Goal: Transaction & Acquisition: Obtain resource

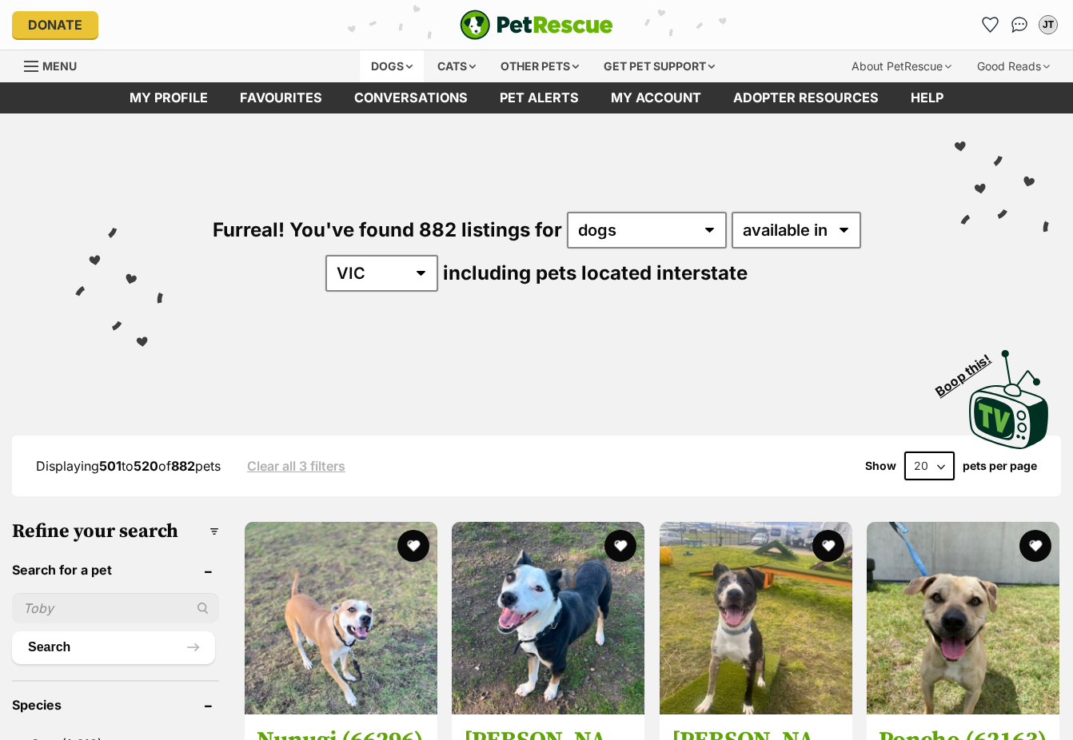
click at [373, 65] on div "Dogs" at bounding box center [392, 66] width 64 height 32
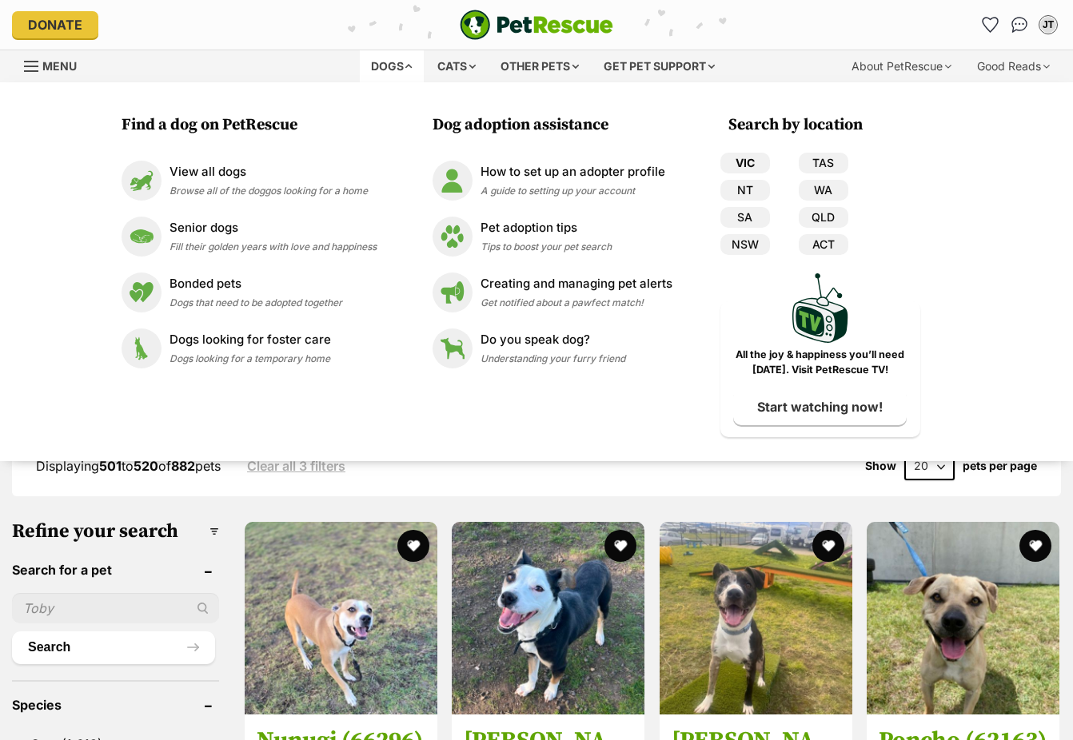
click at [730, 161] on link "VIC" at bounding box center [745, 163] width 50 height 21
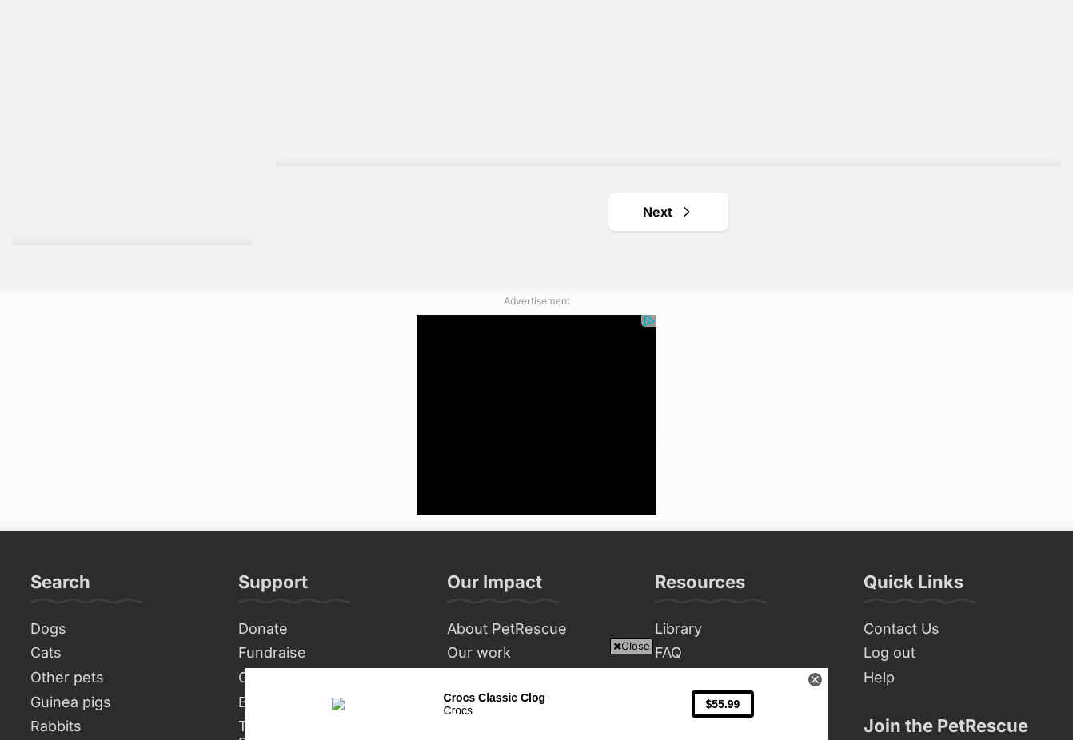
scroll to position [4077, 0]
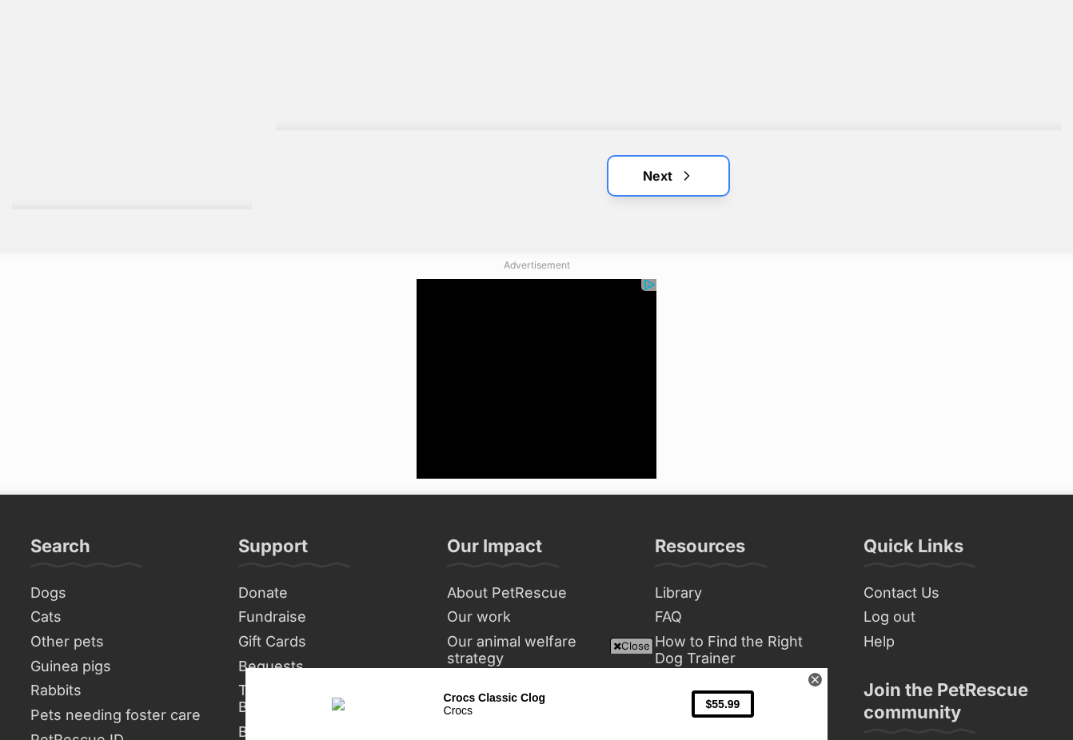
click at [631, 173] on link "Next" at bounding box center [668, 176] width 120 height 38
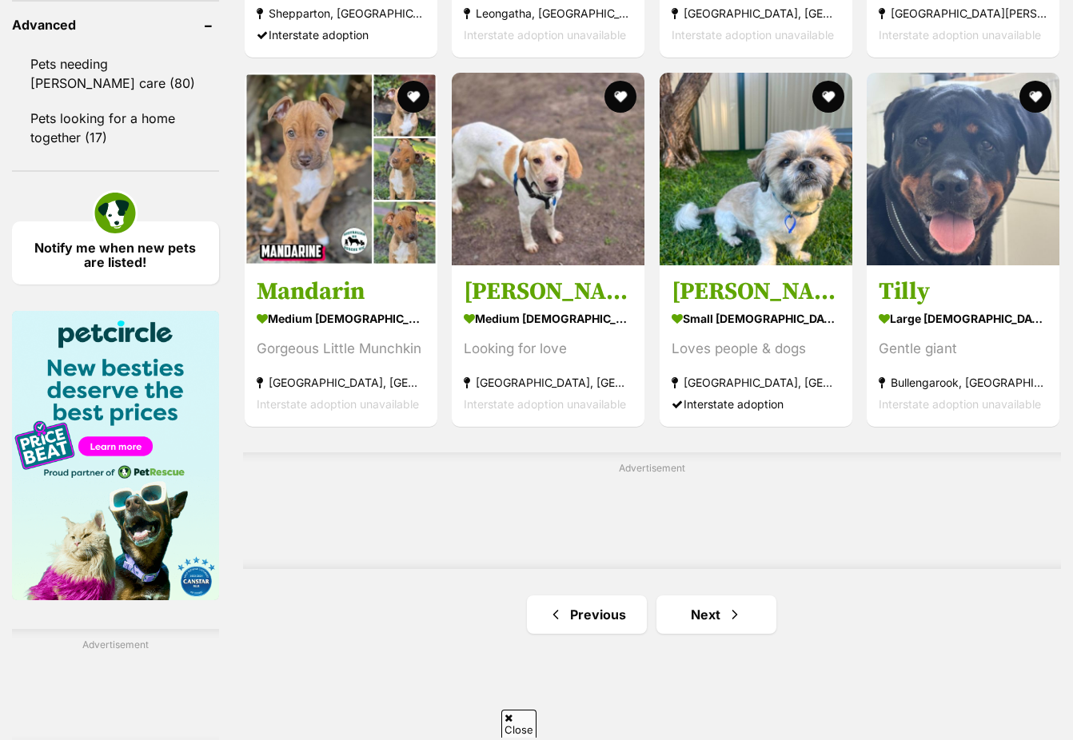
scroll to position [2319, 0]
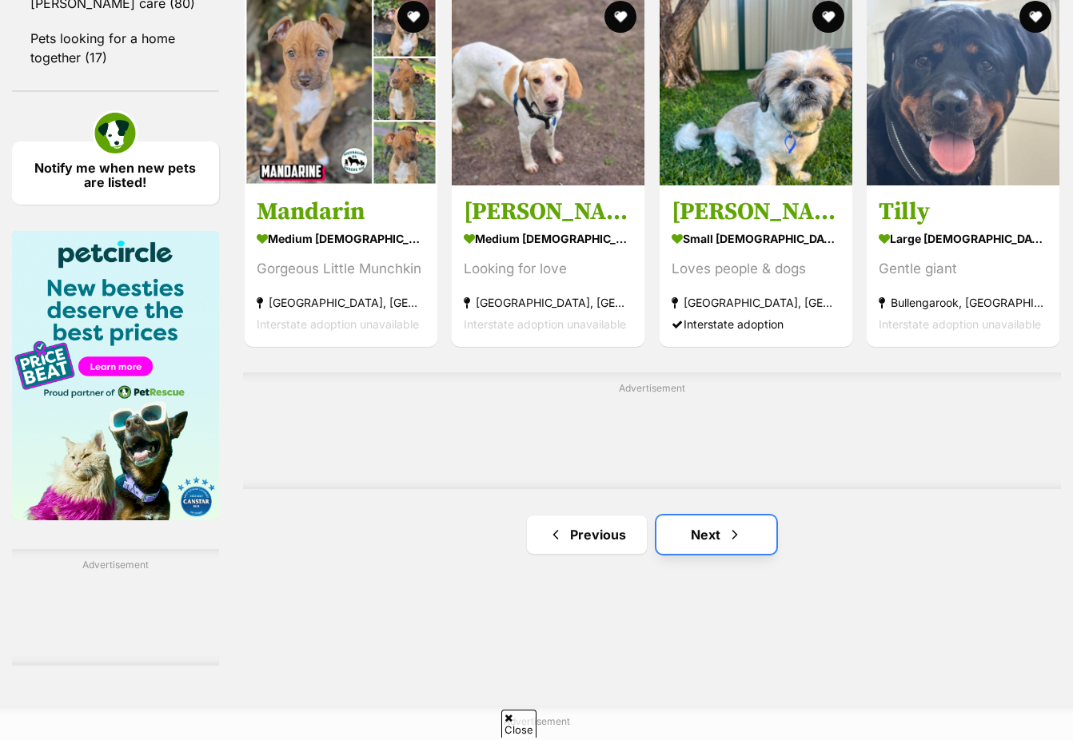
click at [718, 534] on link "Next" at bounding box center [716, 535] width 120 height 38
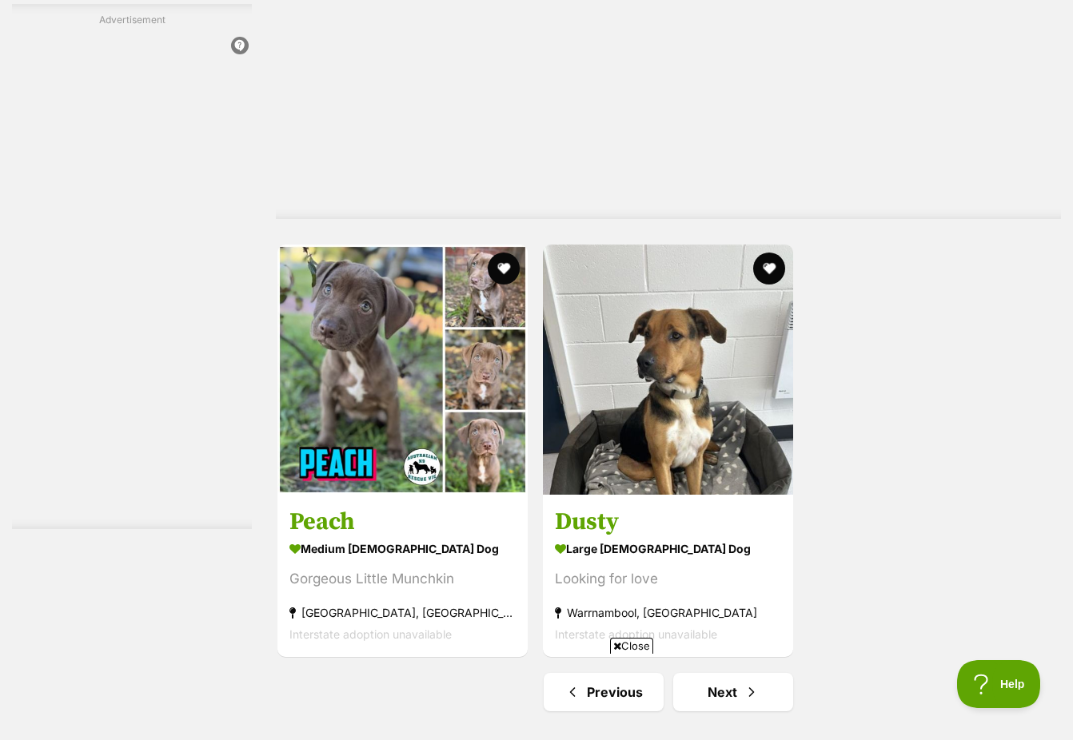
scroll to position [3738, 0]
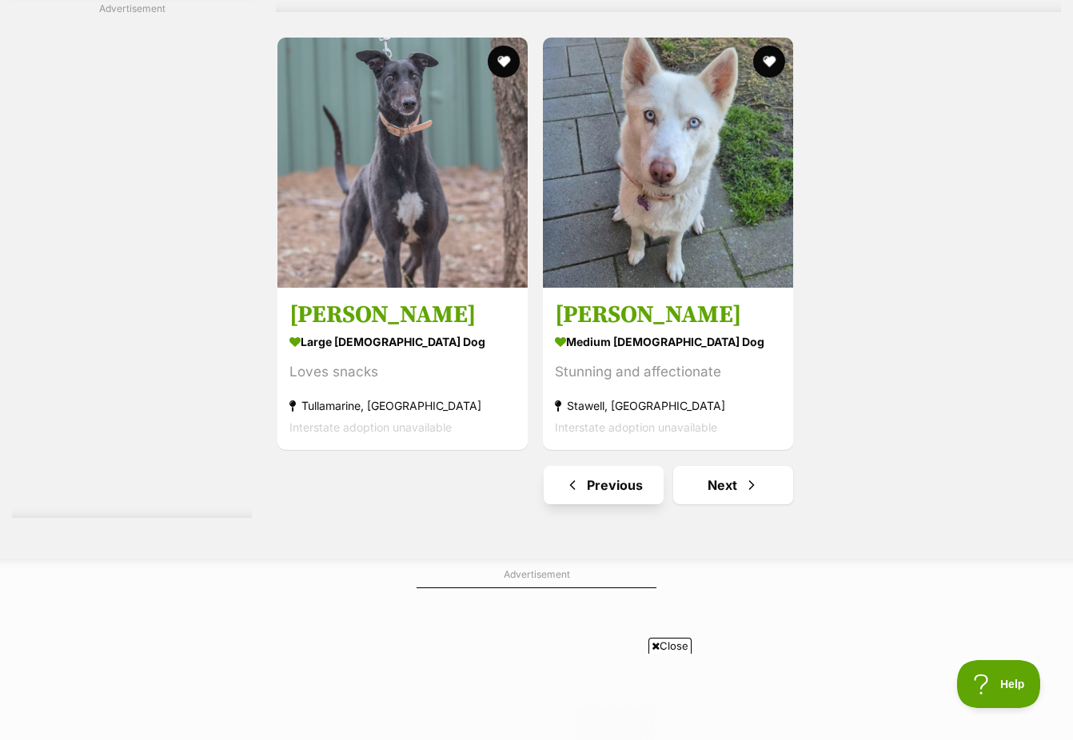
scroll to position [0, 228]
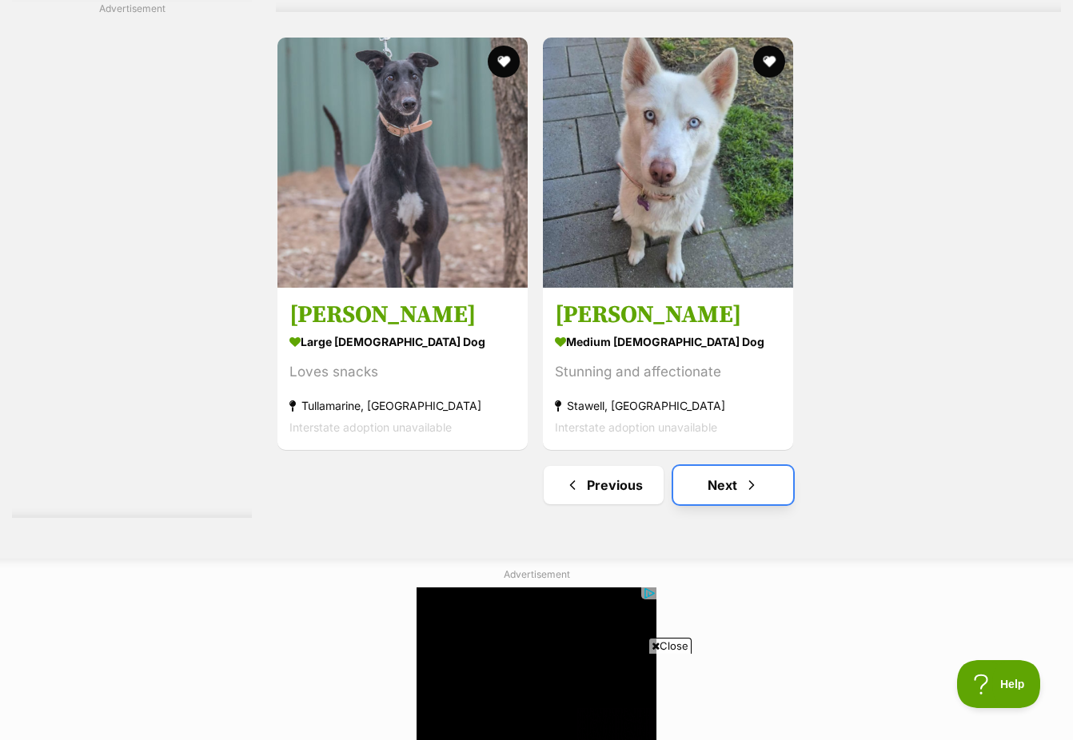
click at [712, 489] on link "Next" at bounding box center [733, 485] width 120 height 38
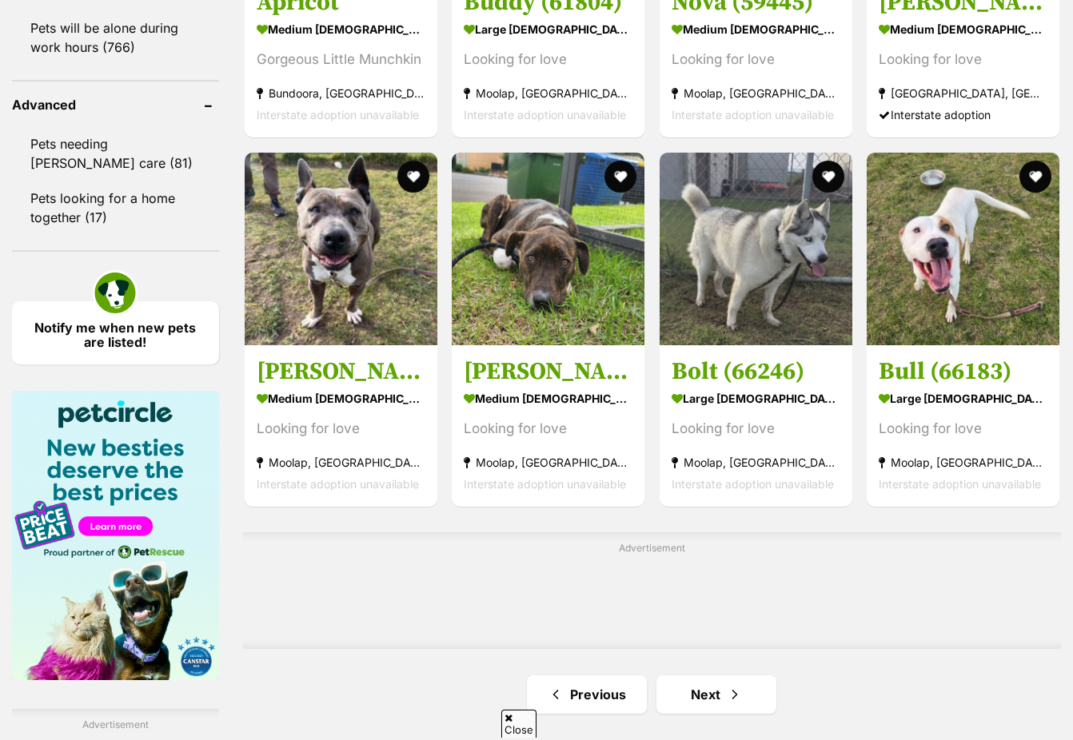
scroll to position [2239, 0]
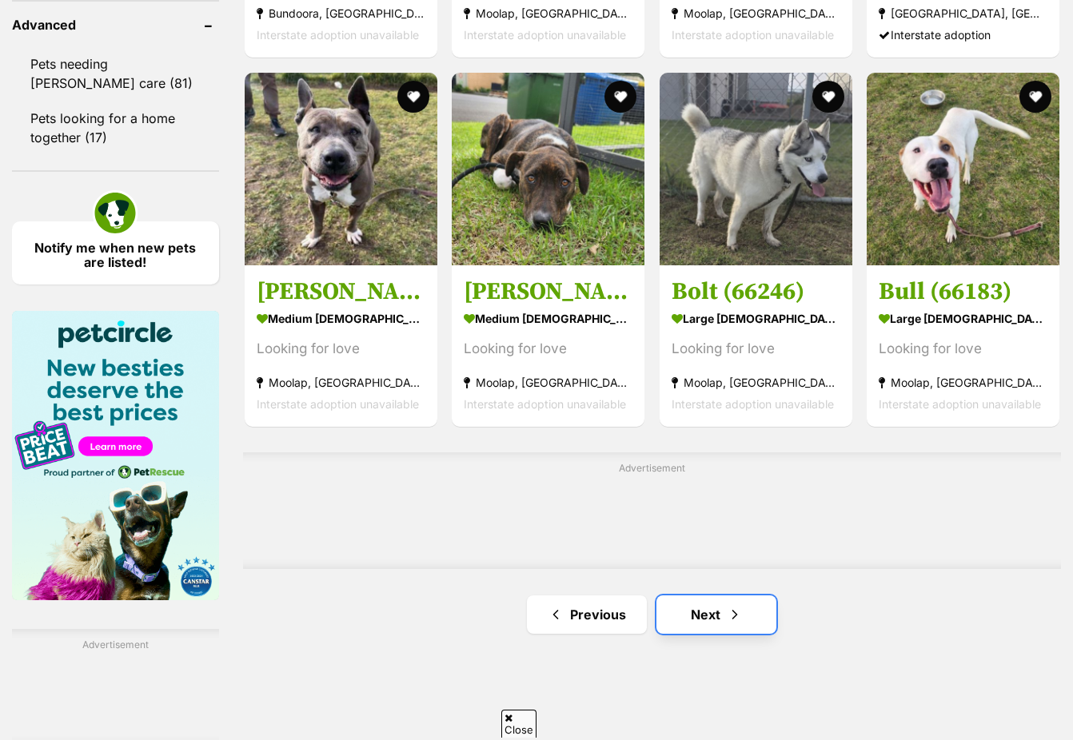
click at [719, 621] on link "Next" at bounding box center [716, 615] width 120 height 38
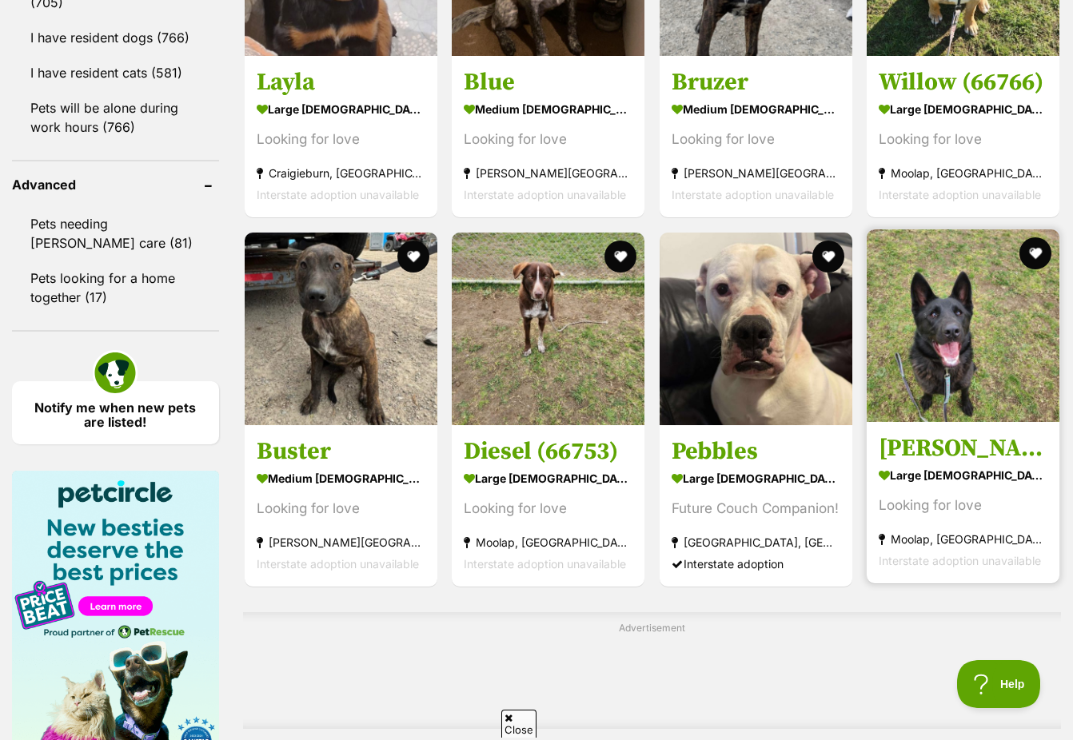
click at [915, 310] on img at bounding box center [963, 325] width 193 height 193
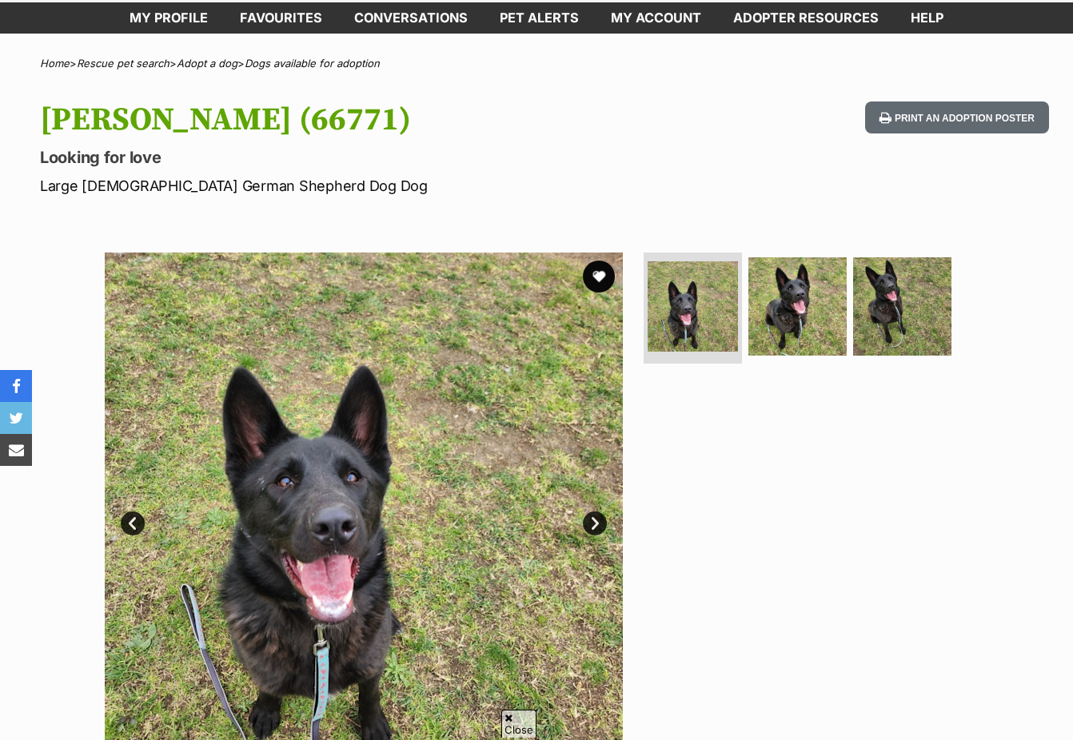
scroll to position [160, 0]
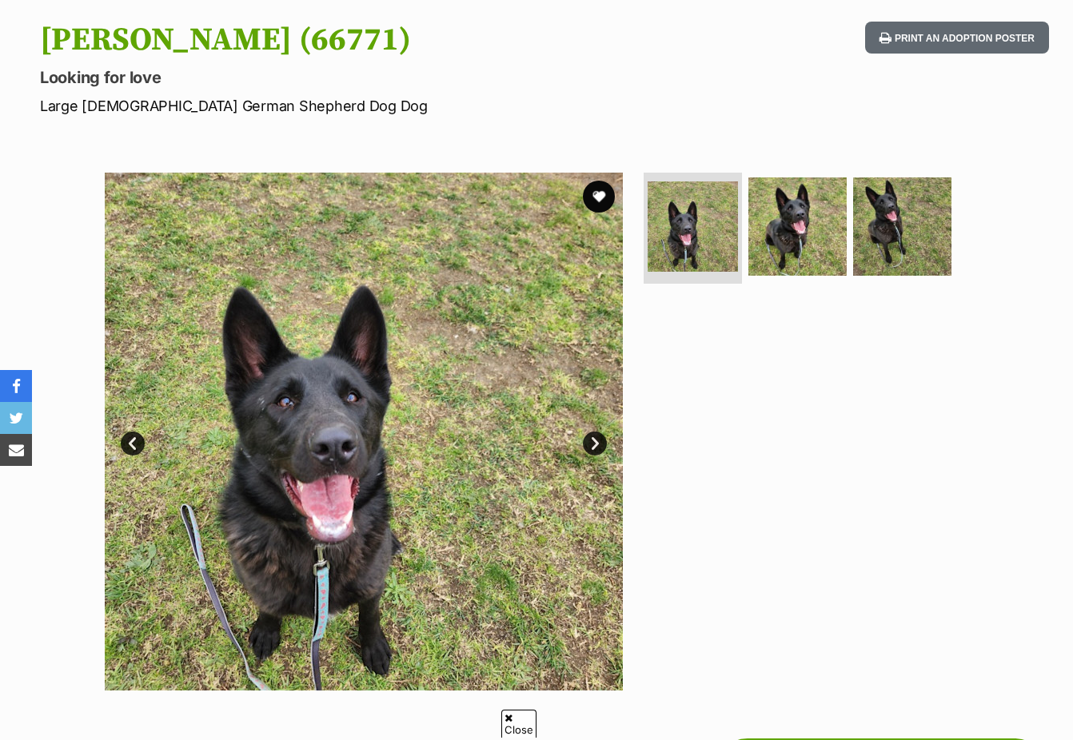
click at [601, 441] on link "Next" at bounding box center [595, 444] width 24 height 24
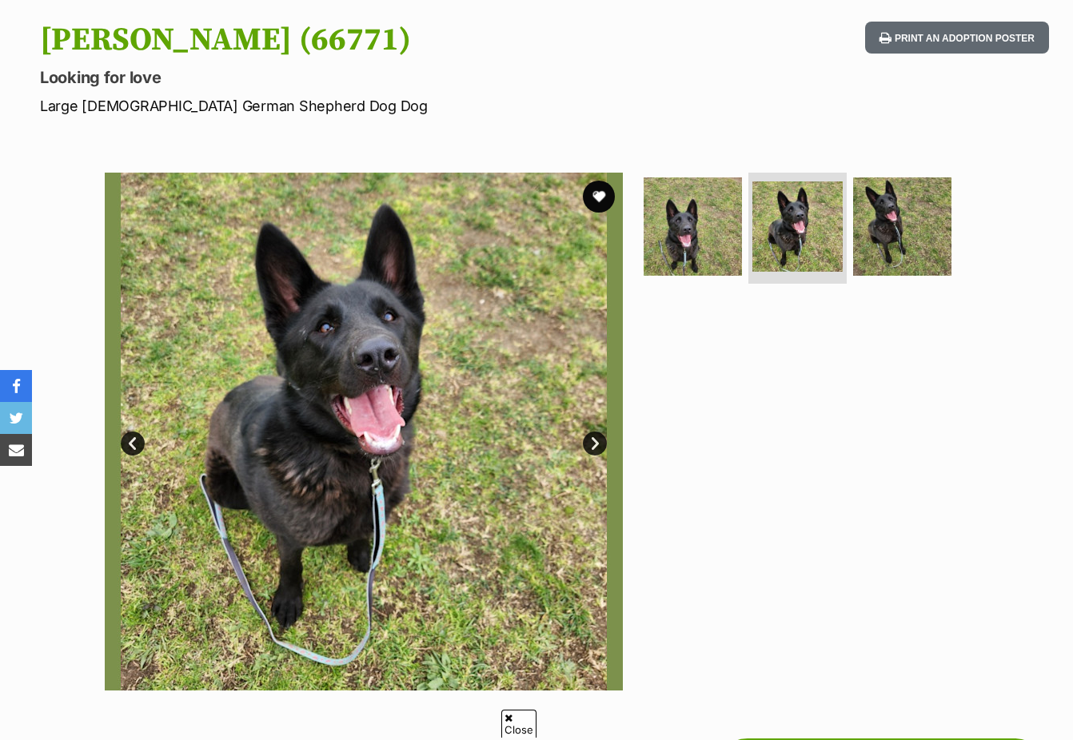
click at [601, 441] on link "Next" at bounding box center [595, 444] width 24 height 24
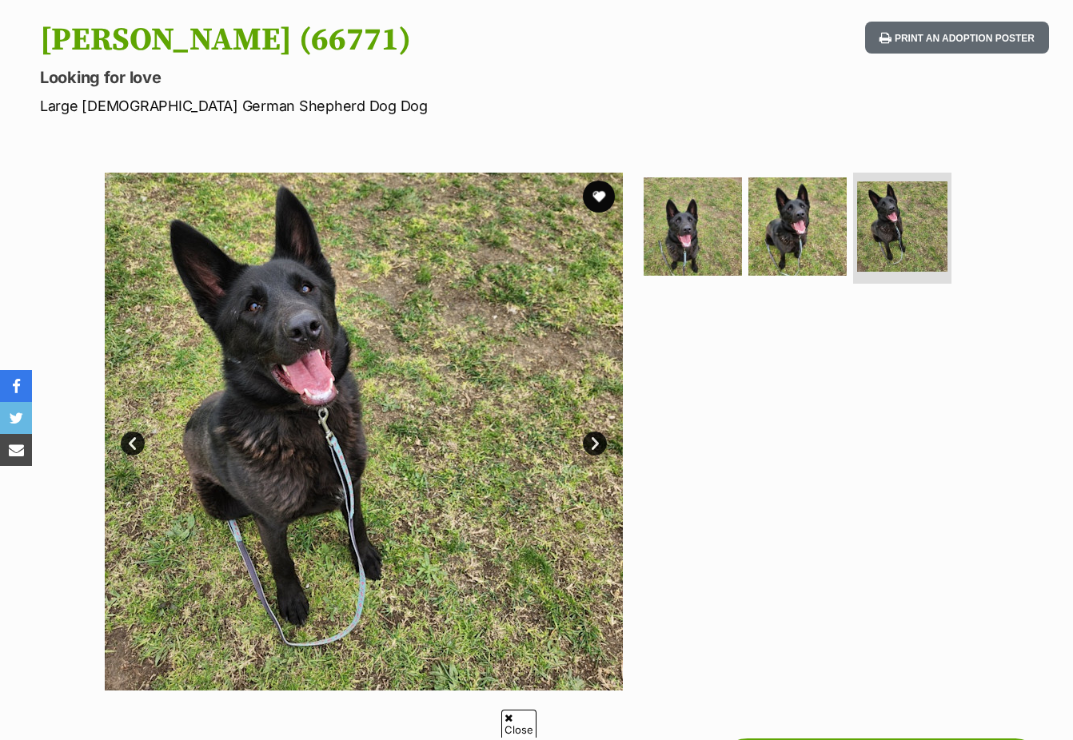
click at [601, 441] on link "Next" at bounding box center [595, 444] width 24 height 24
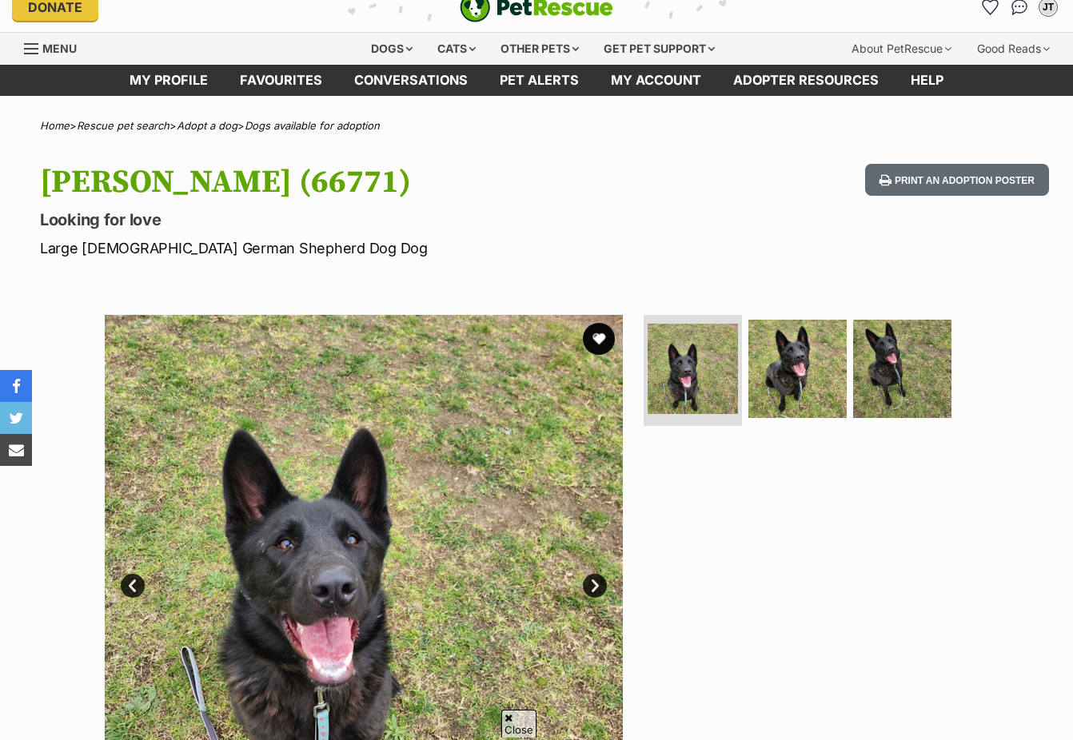
scroll to position [0, 0]
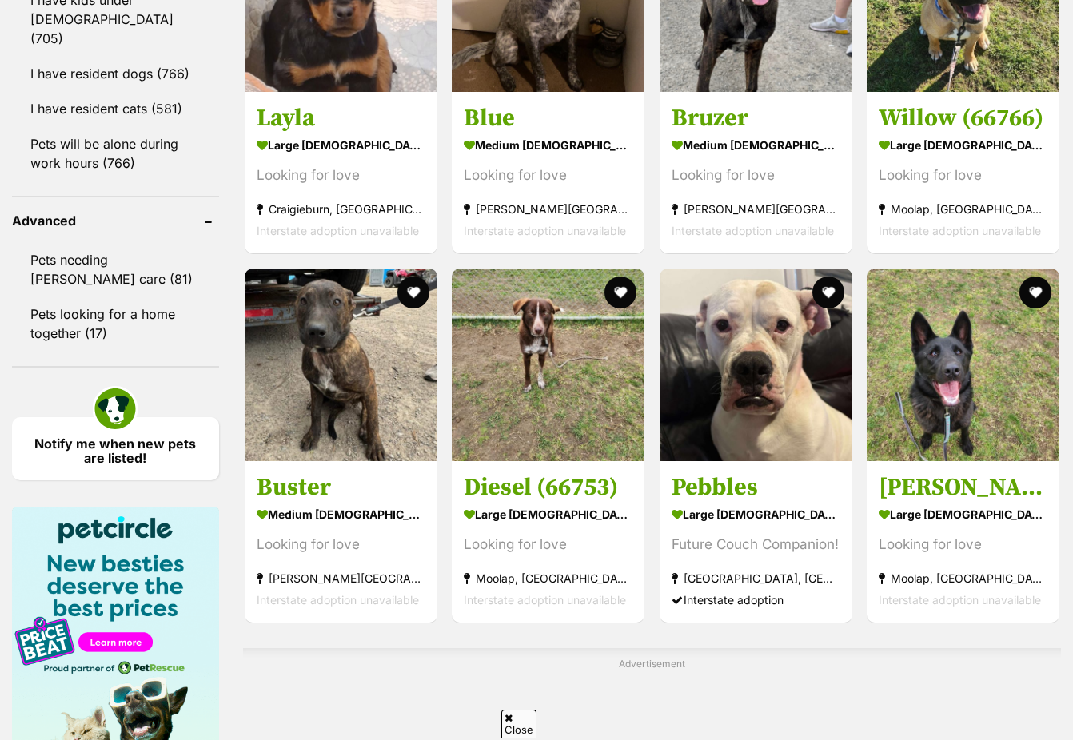
scroll to position [2079, 0]
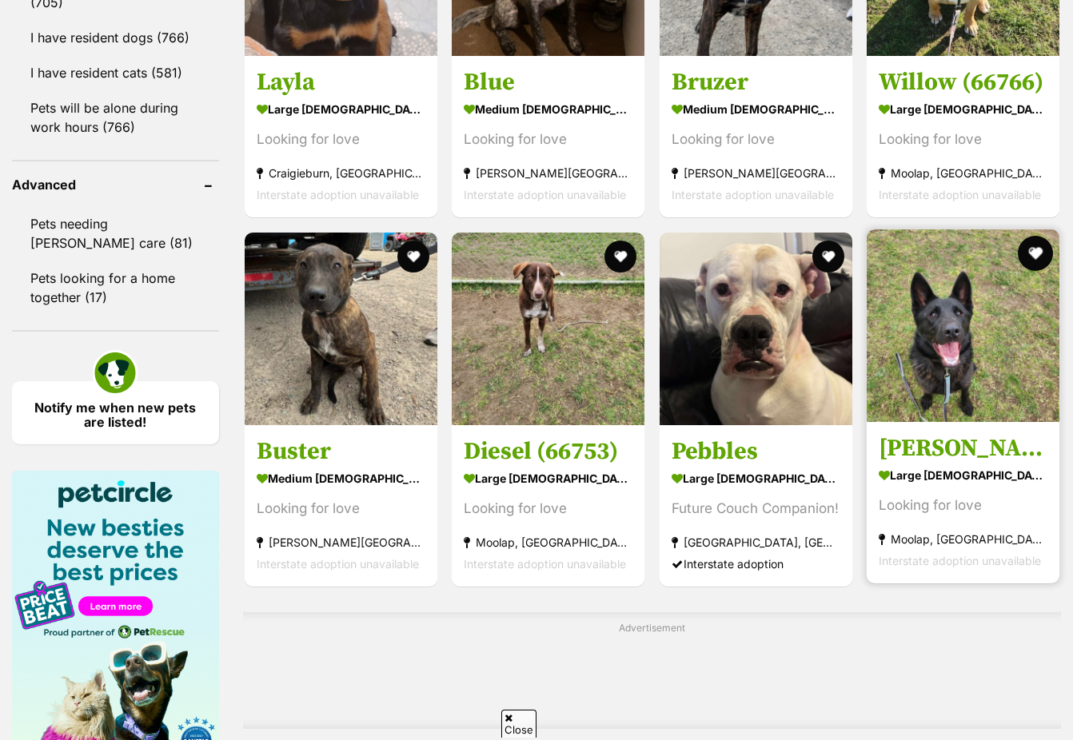
click at [1033, 253] on button "favourite" at bounding box center [1035, 253] width 35 height 35
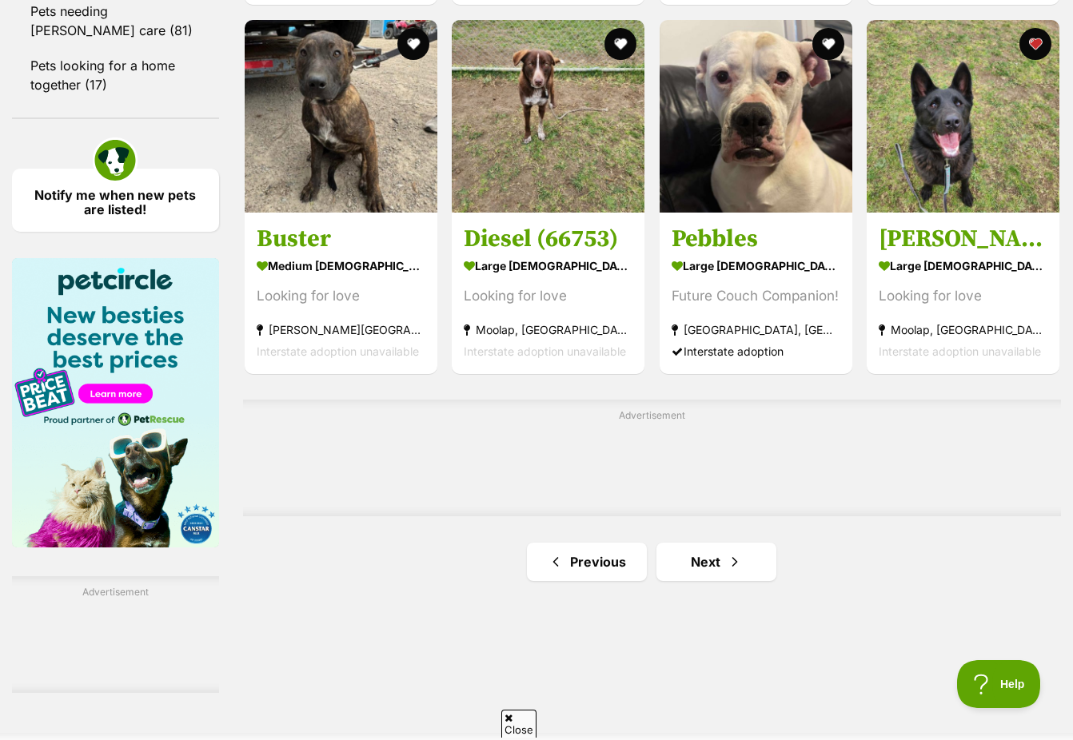
scroll to position [2319, 0]
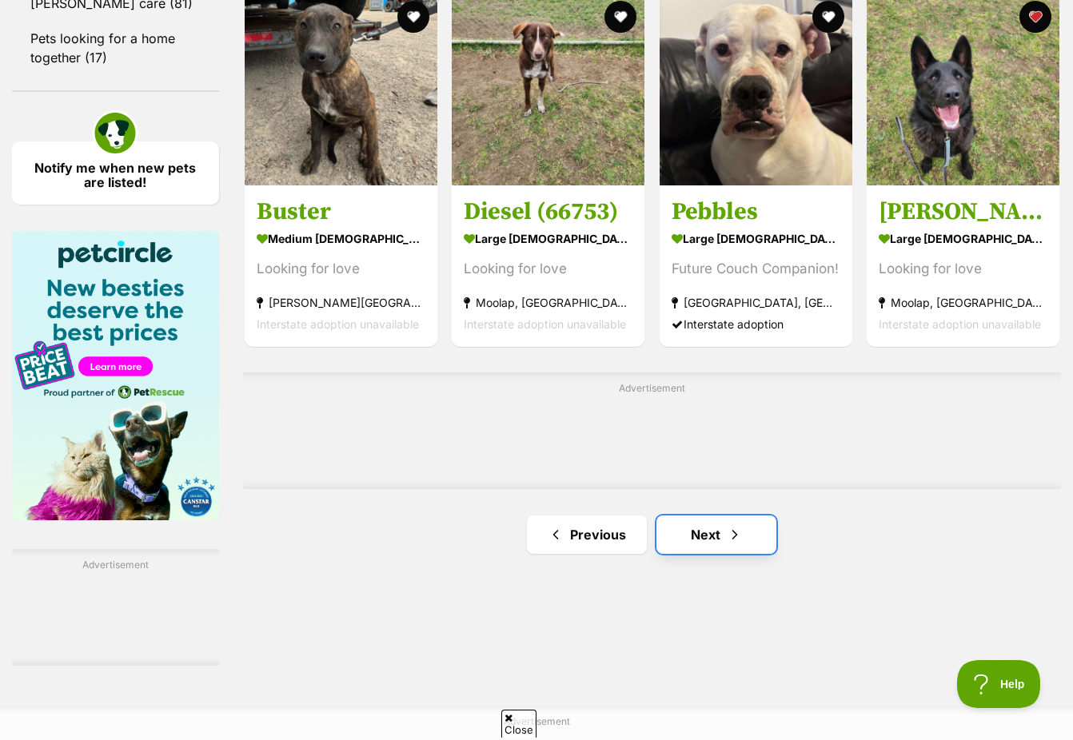
click at [730, 543] on span "Next page" at bounding box center [735, 534] width 16 height 19
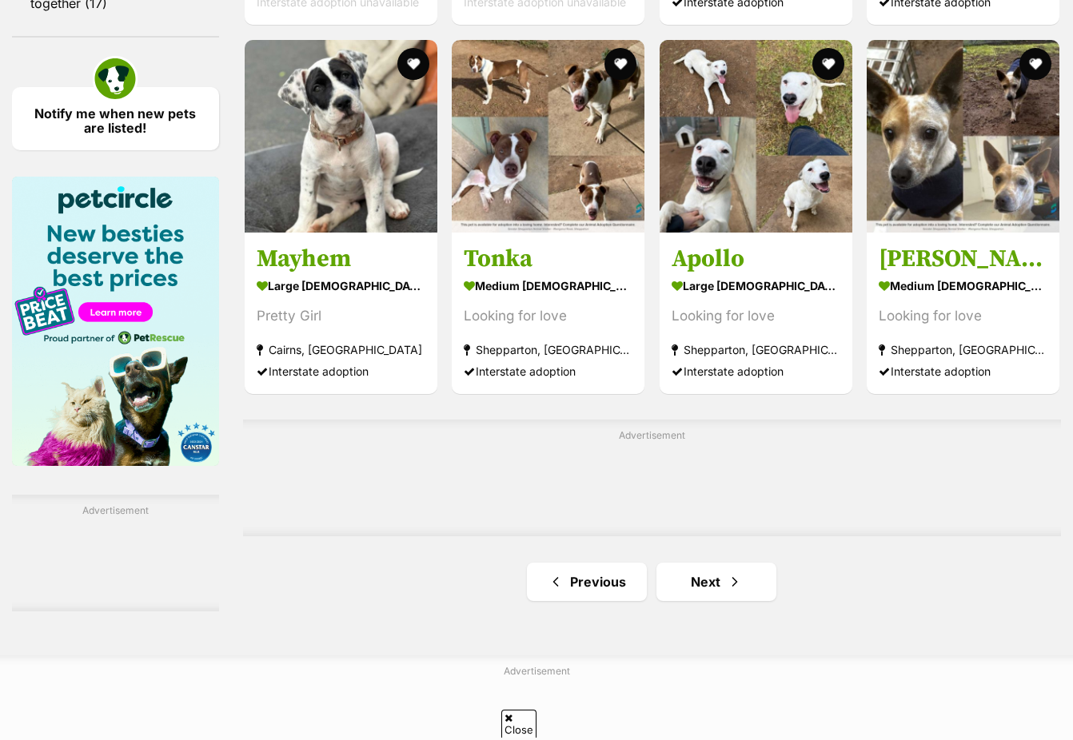
scroll to position [2398, 0]
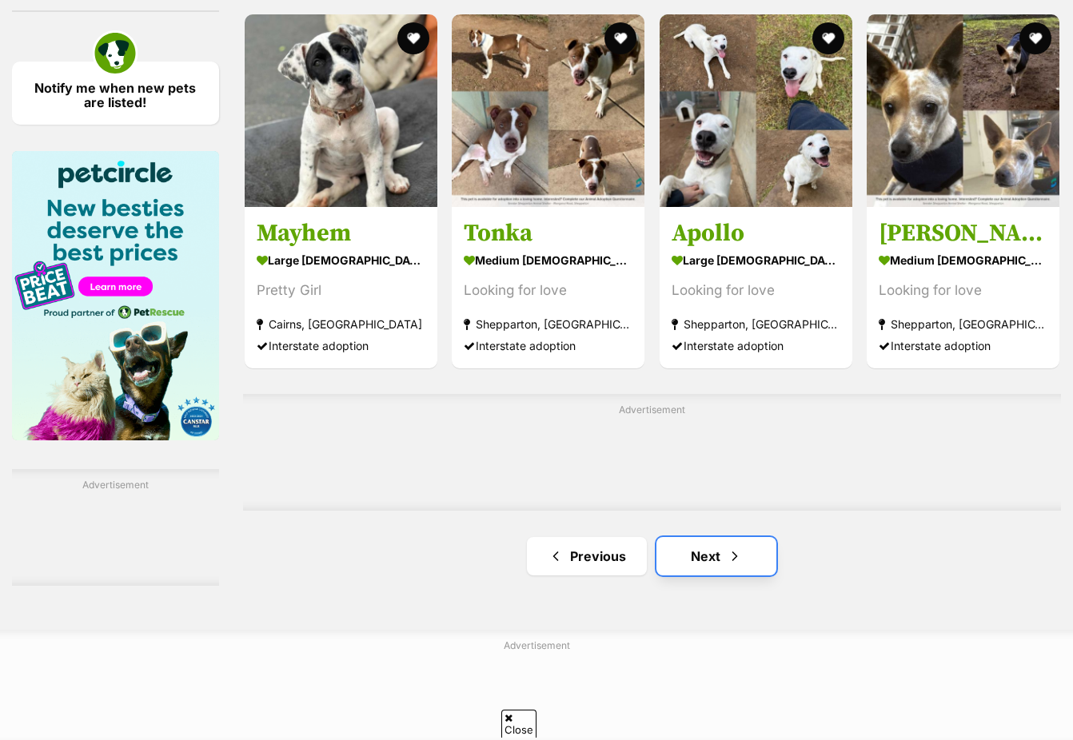
click at [715, 560] on link "Next" at bounding box center [716, 556] width 120 height 38
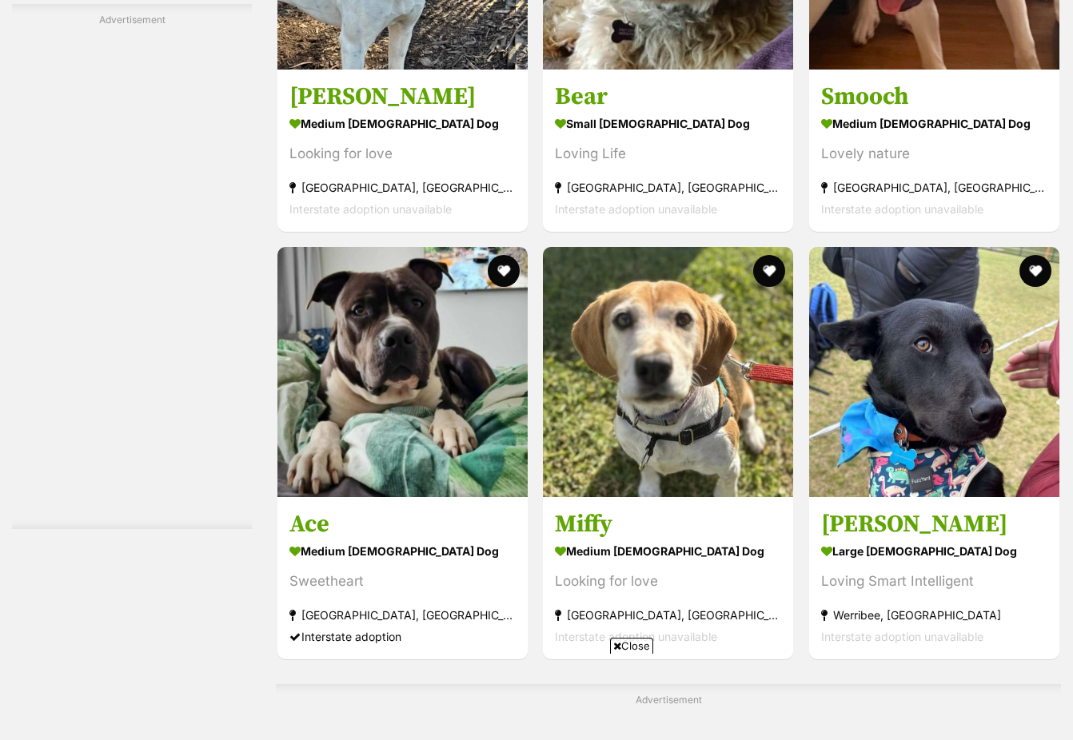
scroll to position [2878, 0]
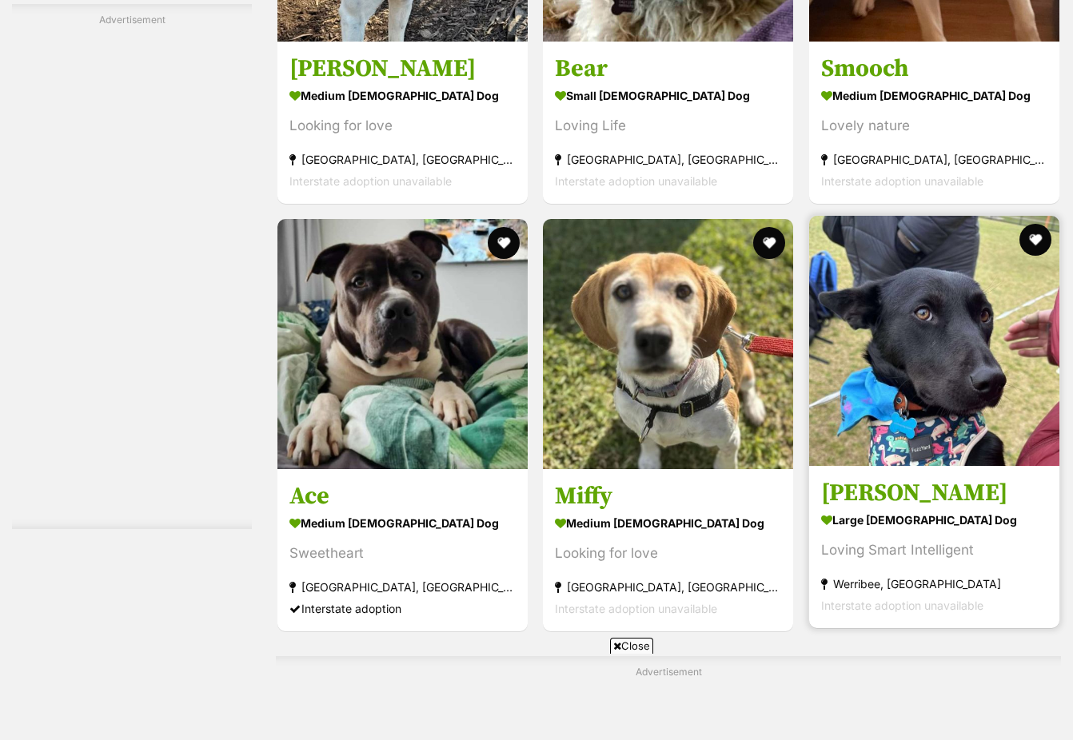
click at [932, 313] on img at bounding box center [934, 341] width 250 height 250
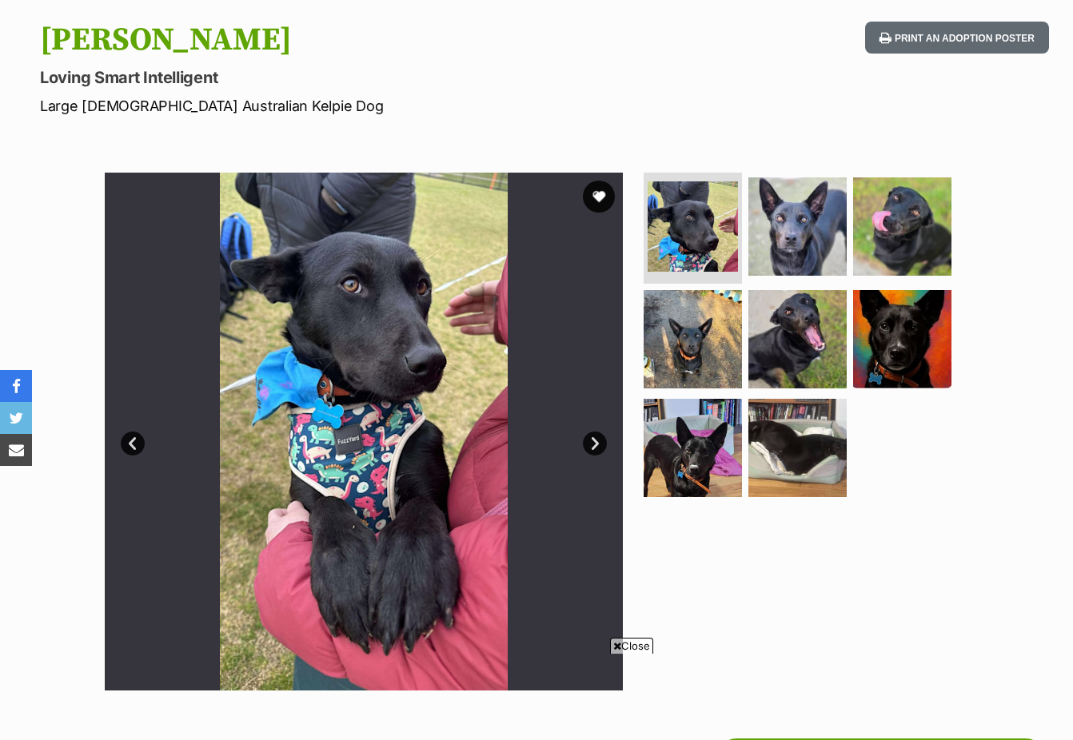
scroll to position [240, 0]
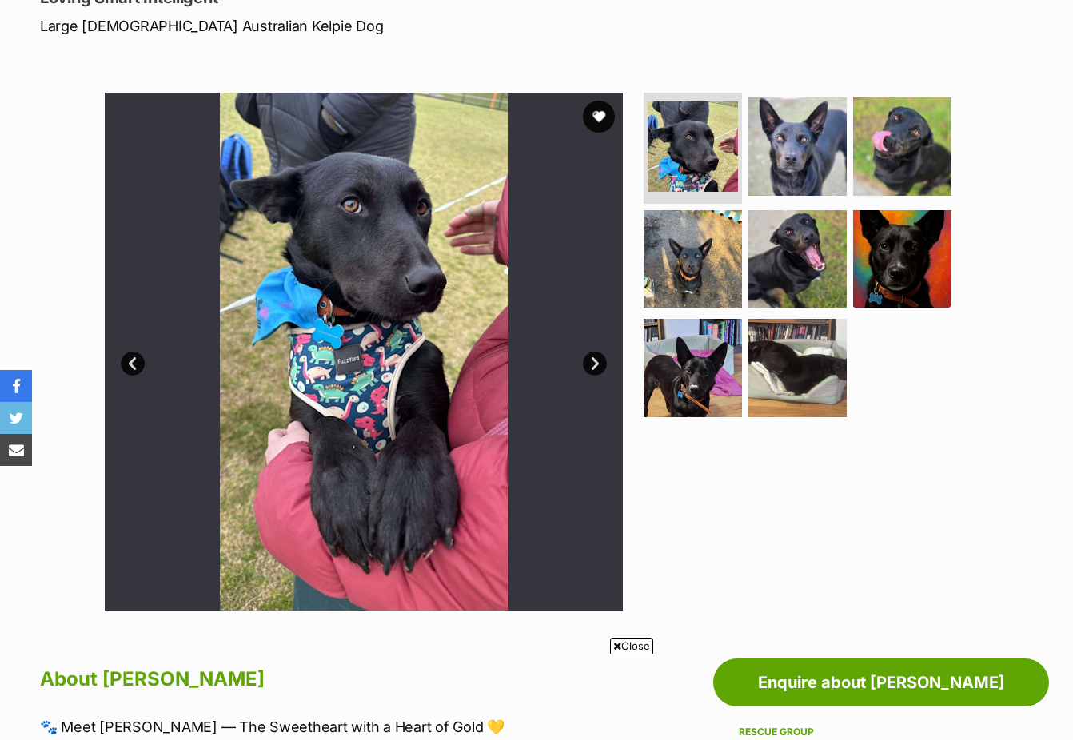
click at [593, 364] on link "Next" at bounding box center [595, 364] width 24 height 24
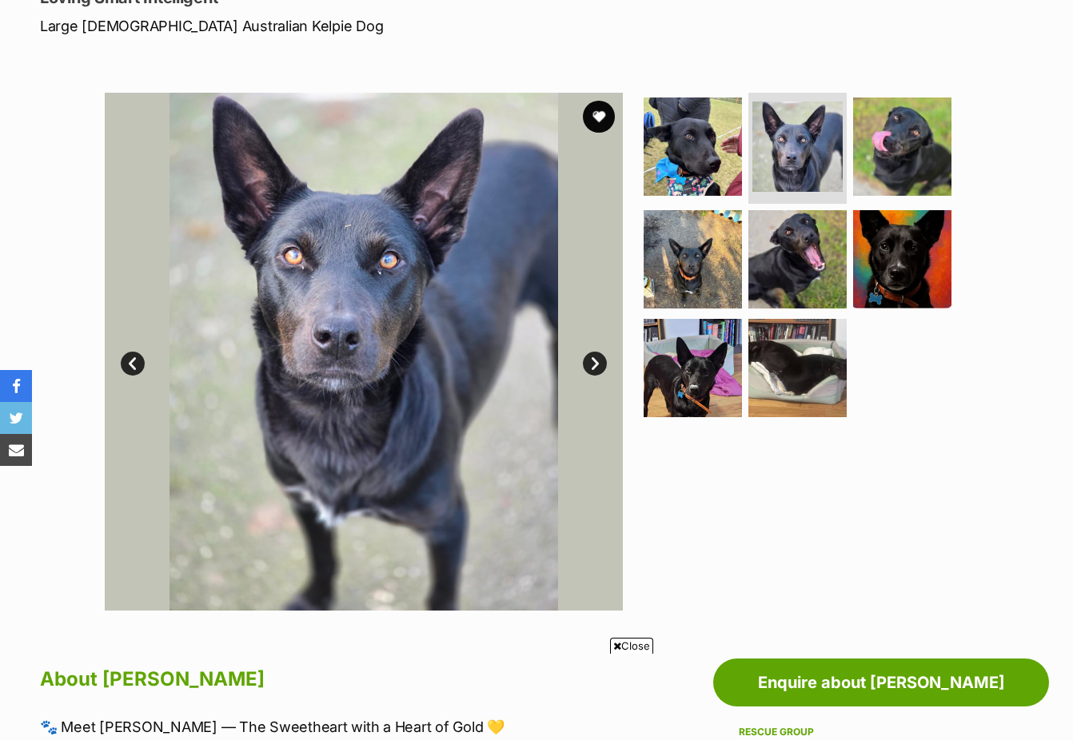
scroll to position [0, 0]
click at [593, 364] on link "Next" at bounding box center [595, 364] width 24 height 24
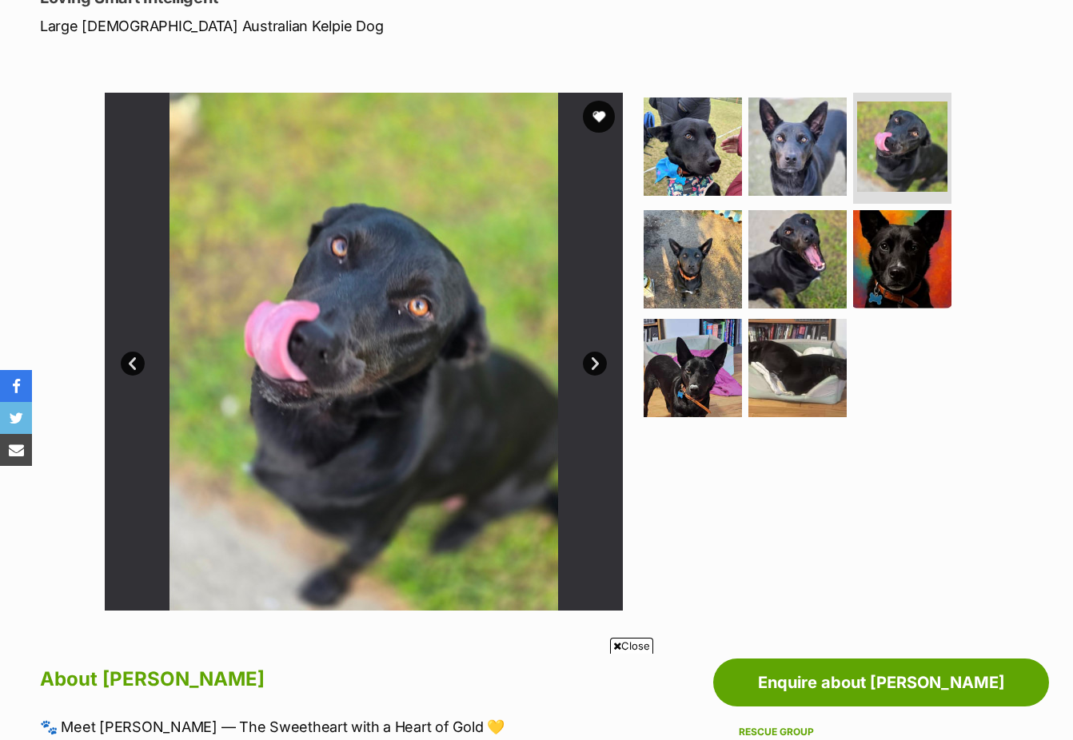
click at [593, 364] on link "Next" at bounding box center [595, 364] width 24 height 24
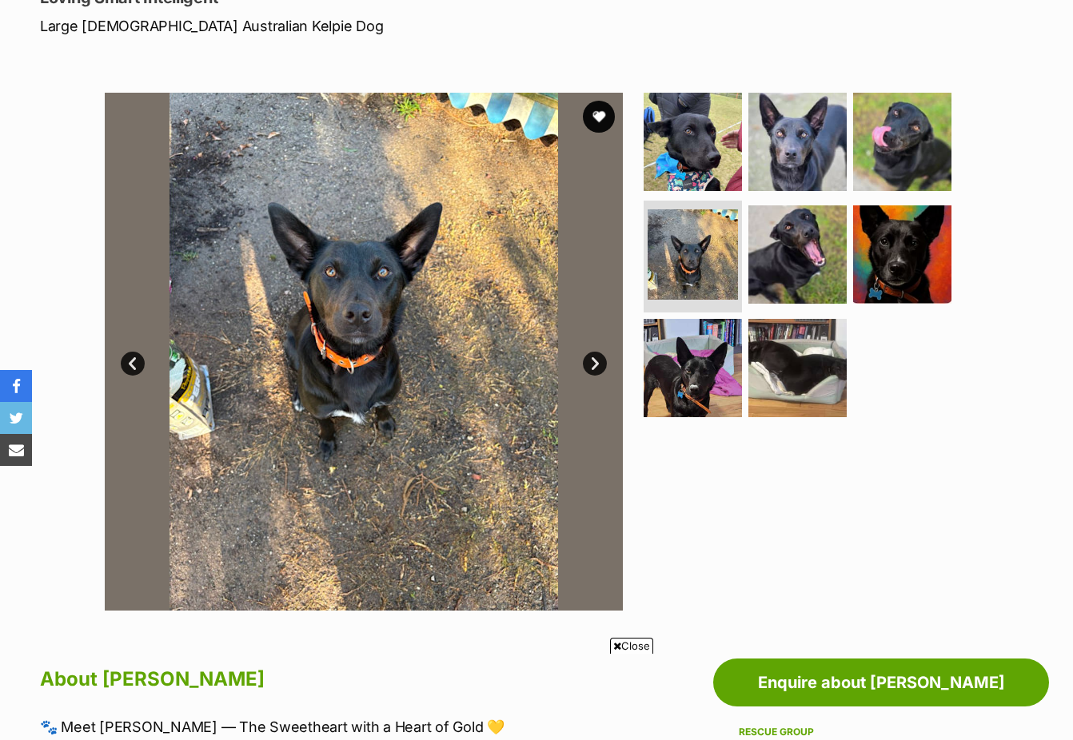
click at [593, 364] on link "Next" at bounding box center [595, 364] width 24 height 24
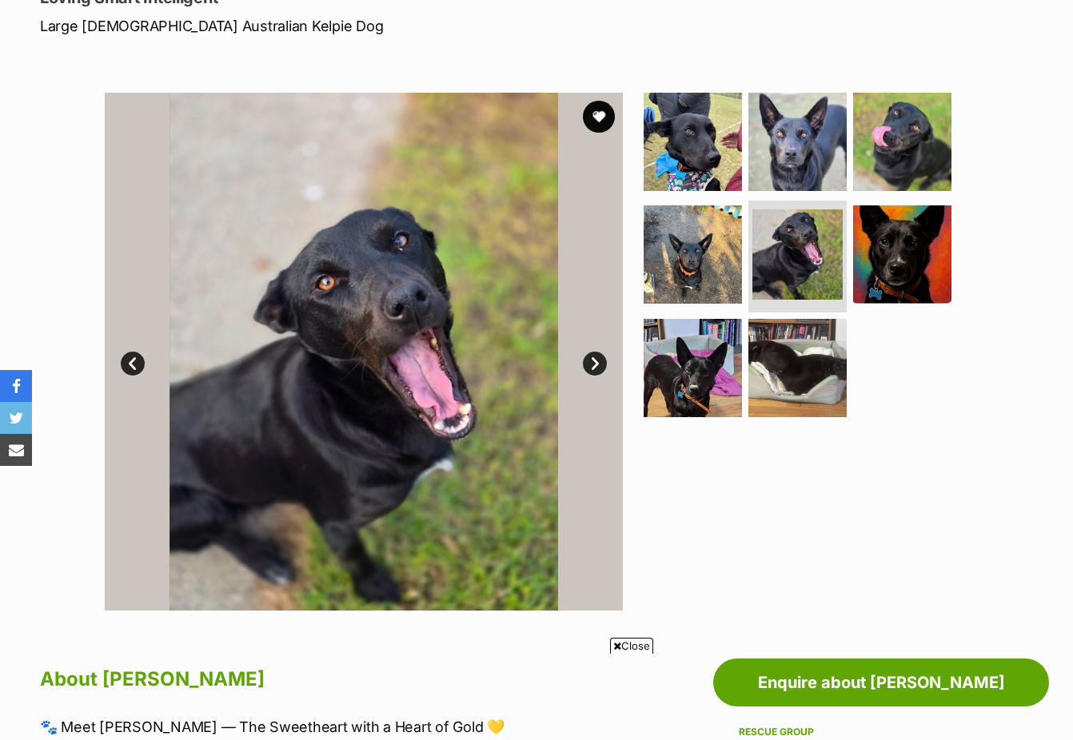
click at [593, 364] on link "Next" at bounding box center [595, 364] width 24 height 24
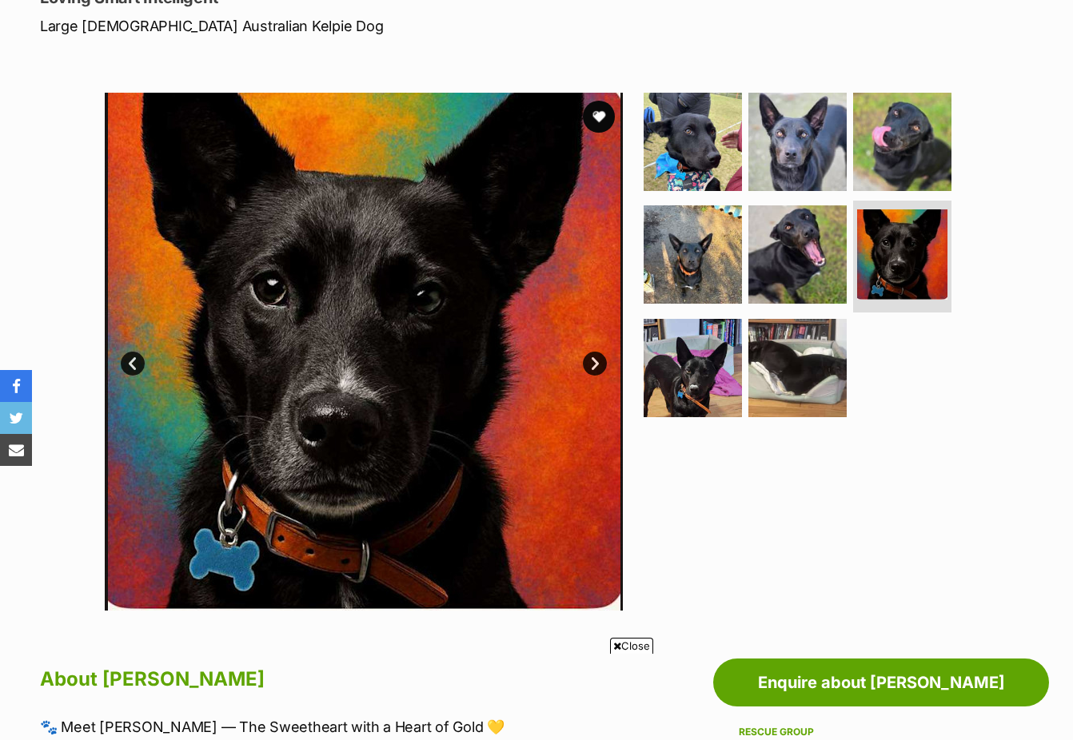
click at [593, 364] on link "Next" at bounding box center [595, 364] width 24 height 24
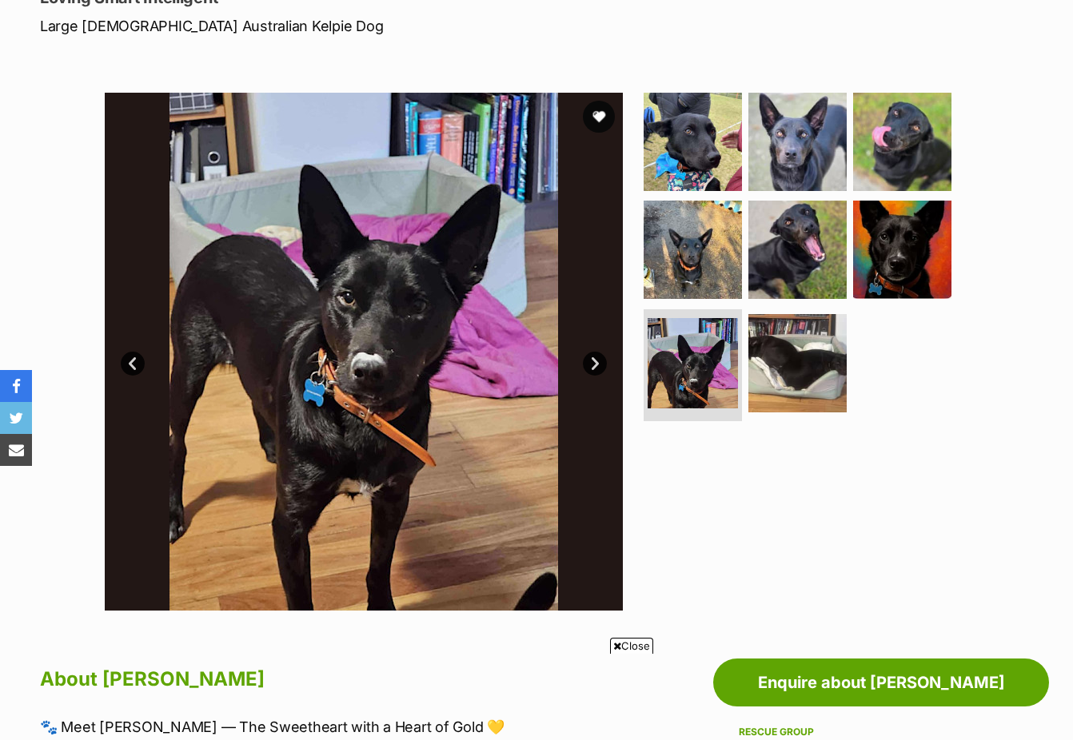
click at [593, 364] on link "Next" at bounding box center [595, 364] width 24 height 24
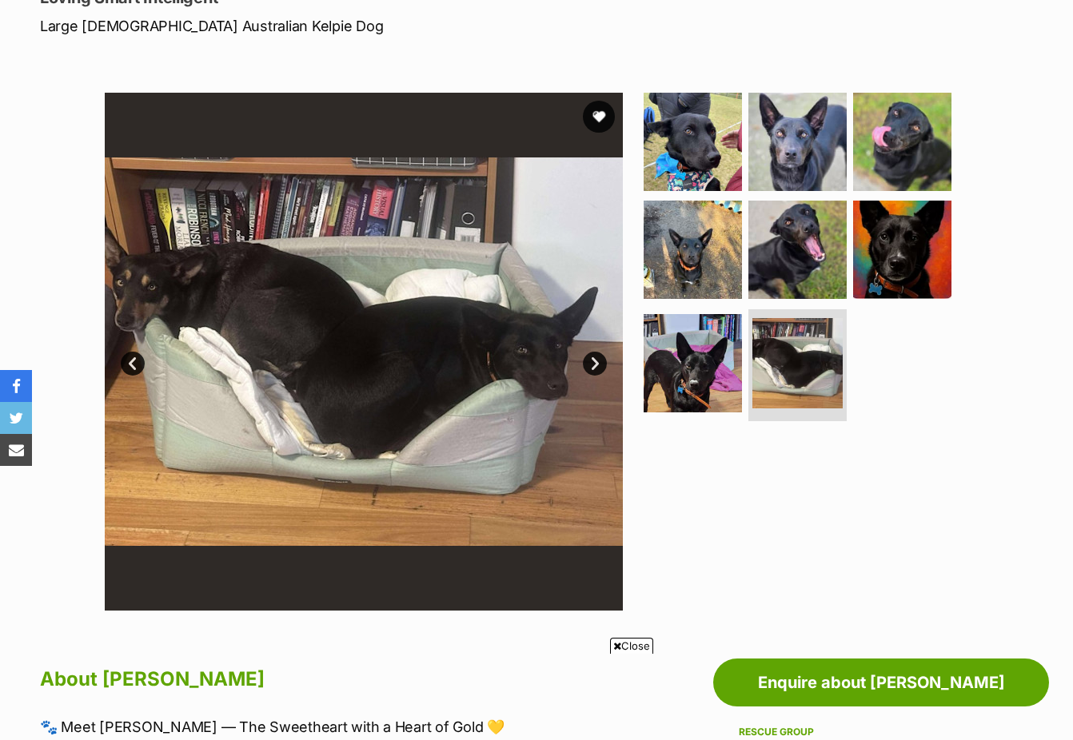
click at [593, 364] on link "Next" at bounding box center [595, 364] width 24 height 24
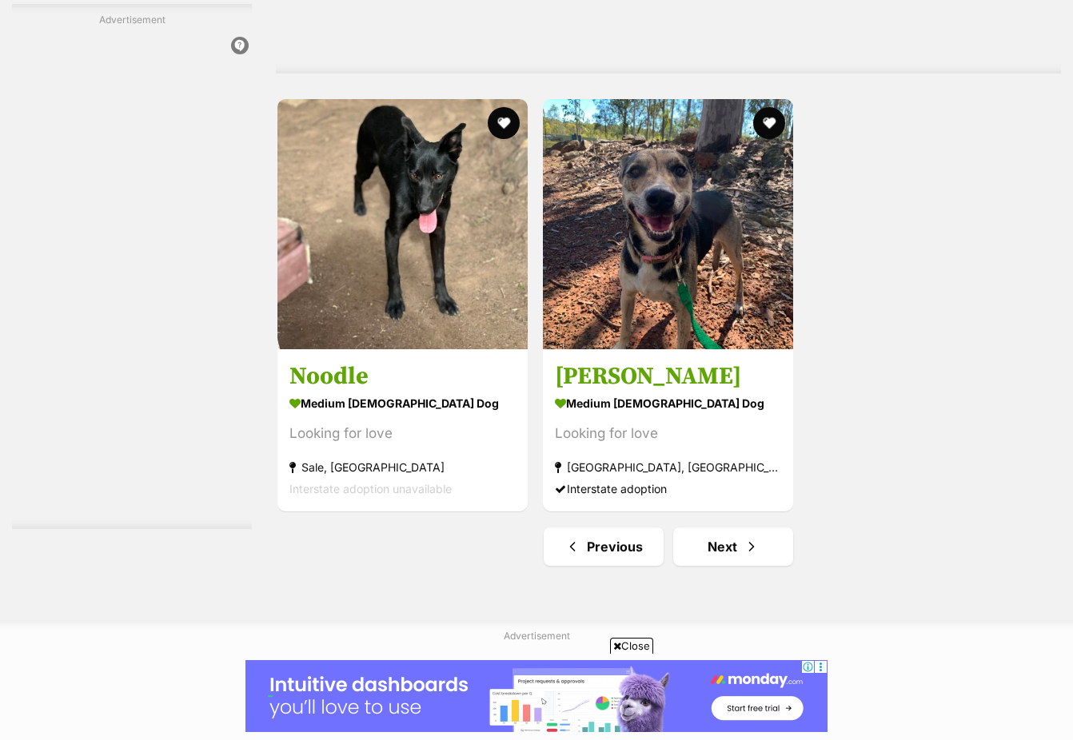
scroll to position [3758, 0]
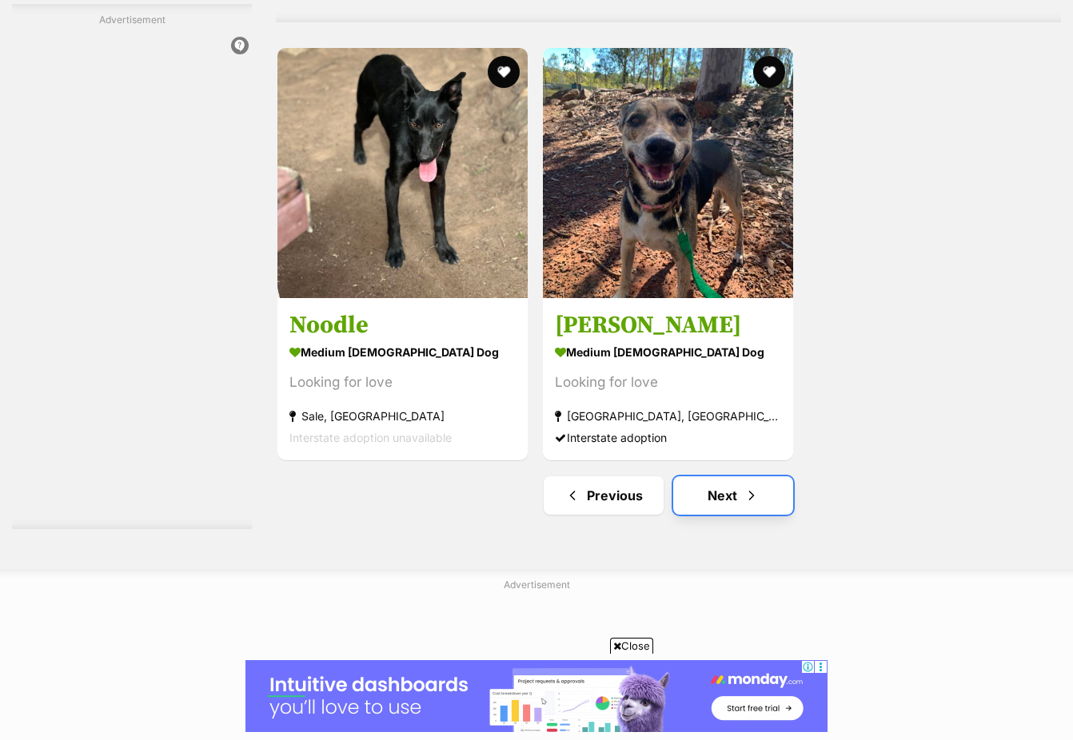
click at [712, 501] on link "Next" at bounding box center [733, 495] width 120 height 38
